Goal: Information Seeking & Learning: Find specific page/section

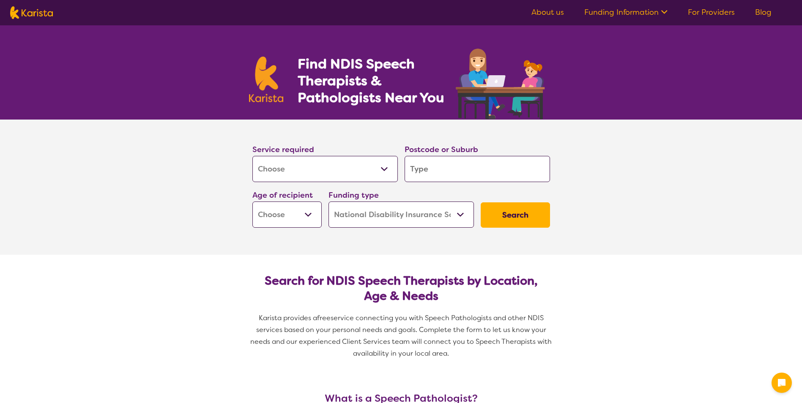
select select "[MEDICAL_DATA]"
select select "NDIS"
select select "[MEDICAL_DATA]"
select select "NDIS"
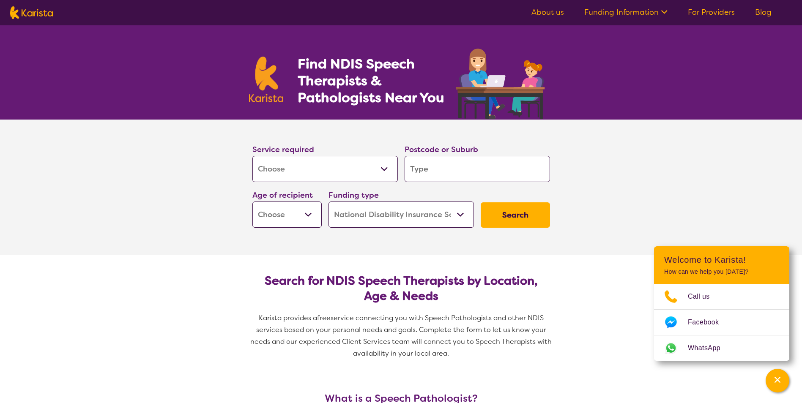
click at [458, 170] on input "search" at bounding box center [477, 169] width 145 height 26
type input "p"
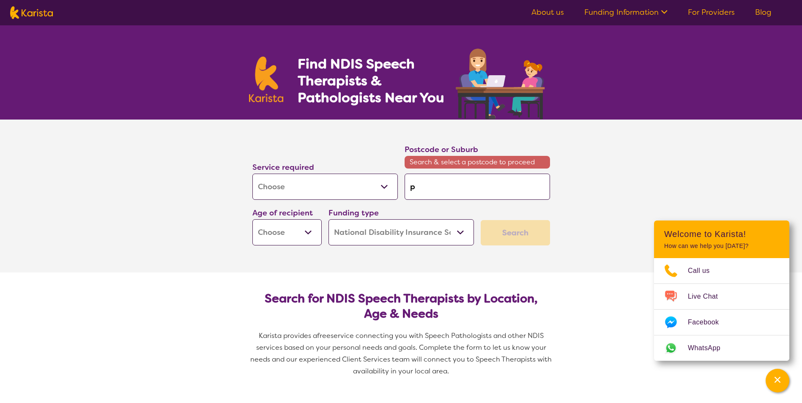
type input "pa"
type input "pak"
type input "pake"
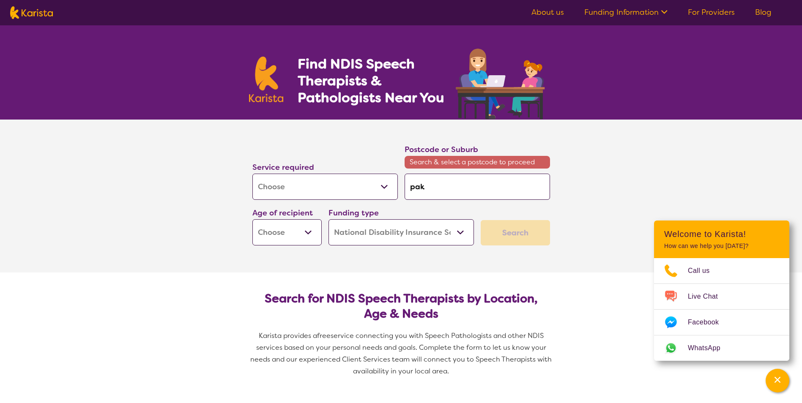
type input "pake"
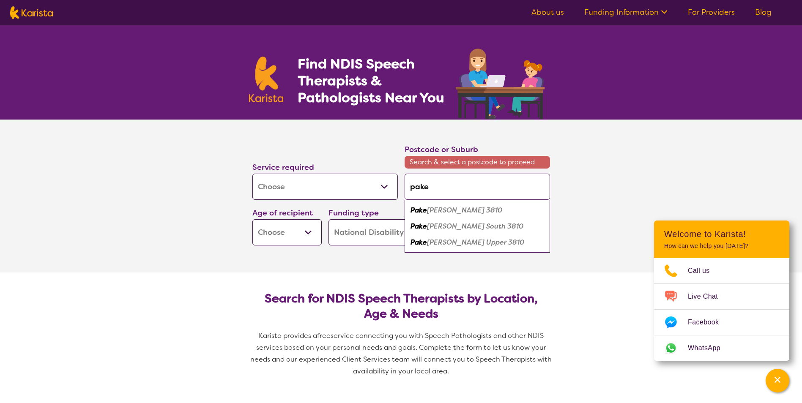
click at [453, 186] on input "pake" at bounding box center [477, 187] width 145 height 26
click at [453, 211] on em "[PERSON_NAME] 3810" at bounding box center [464, 210] width 75 height 9
type input "3810"
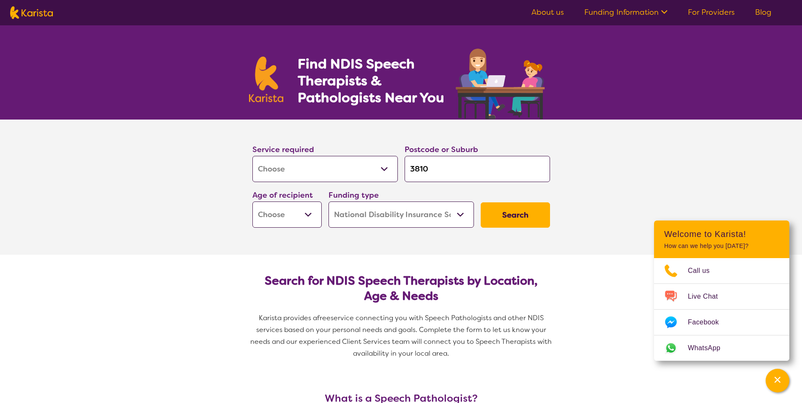
click at [510, 213] on button "Search" at bounding box center [515, 215] width 69 height 25
click at [309, 209] on select "Early Childhood - 0 to 9 Child - 10 to 11 Adolescent - 12 to 17 Adult - 18 to 6…" at bounding box center [286, 215] width 69 height 26
select select "AD"
click at [252, 202] on select "Early Childhood - 0 to 9 Child - 10 to 11 Adolescent - 12 to 17 Adult - 18 to 6…" at bounding box center [286, 215] width 69 height 26
select select "AD"
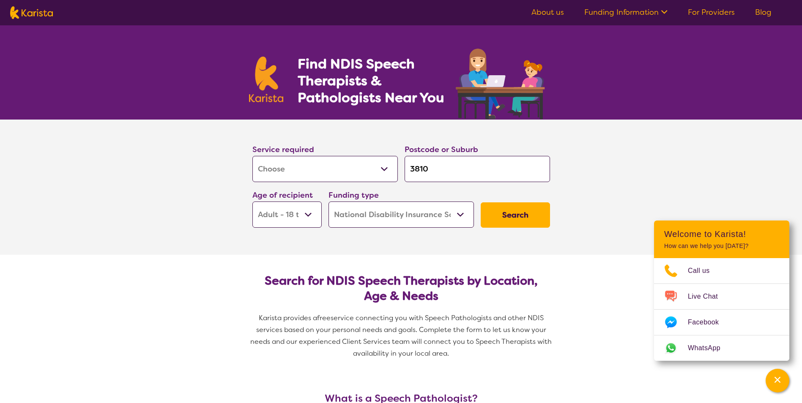
click at [510, 221] on button "Search" at bounding box center [515, 215] width 69 height 25
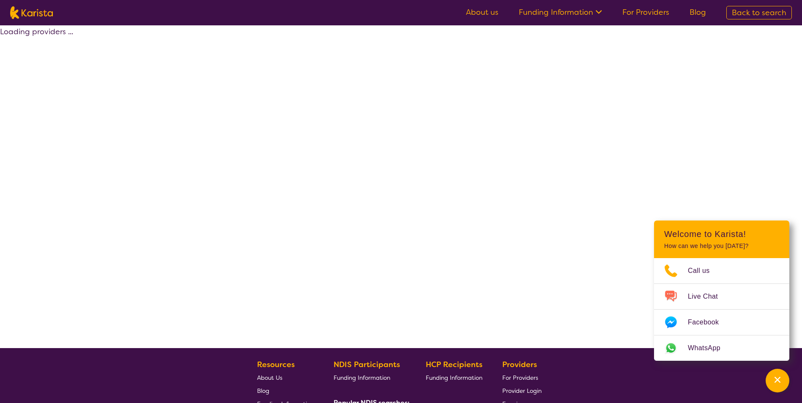
select select "by_score"
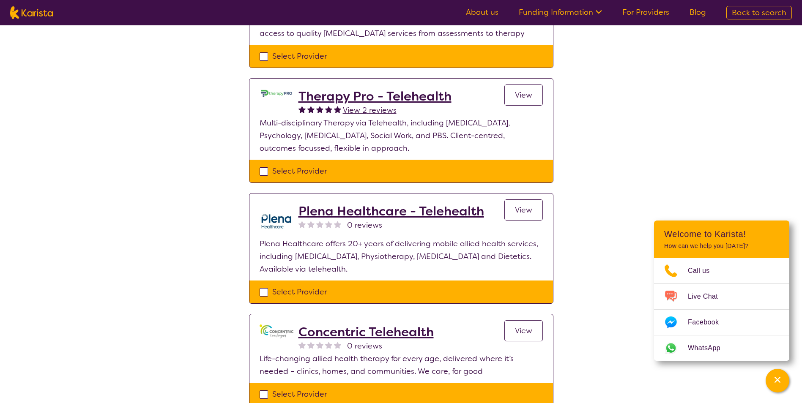
scroll to position [592, 0]
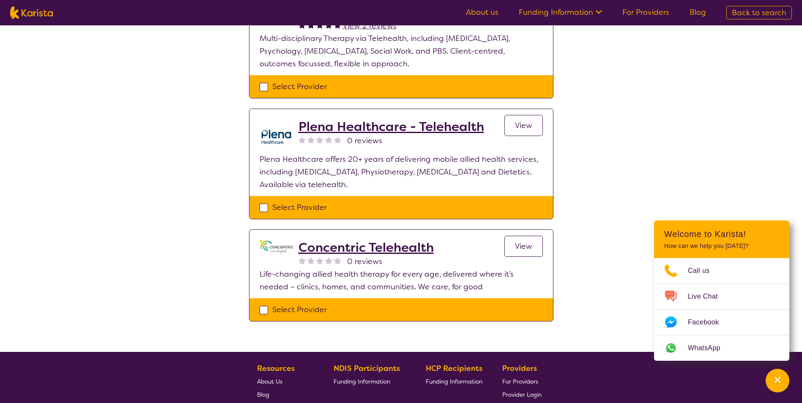
select select "[MEDICAL_DATA]"
select select "AD"
select select "NDIS"
select select "[MEDICAL_DATA]"
select select "AD"
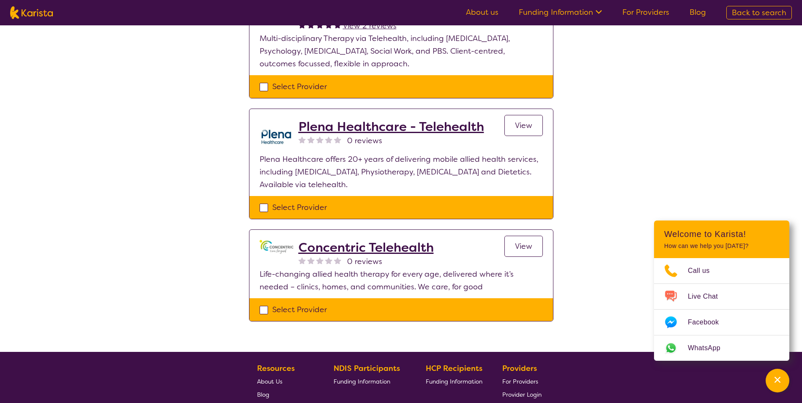
select select "NDIS"
